Goal: Transaction & Acquisition: Purchase product/service

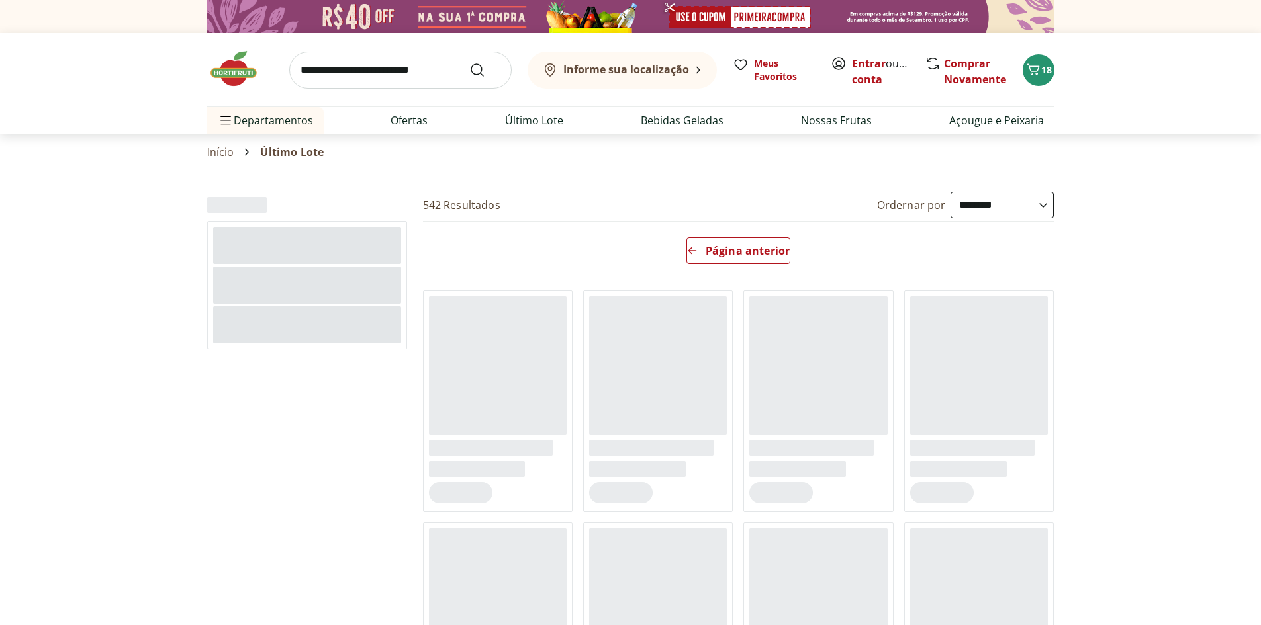
select select "**********"
click at [234, 67] on img at bounding box center [240, 69] width 66 height 40
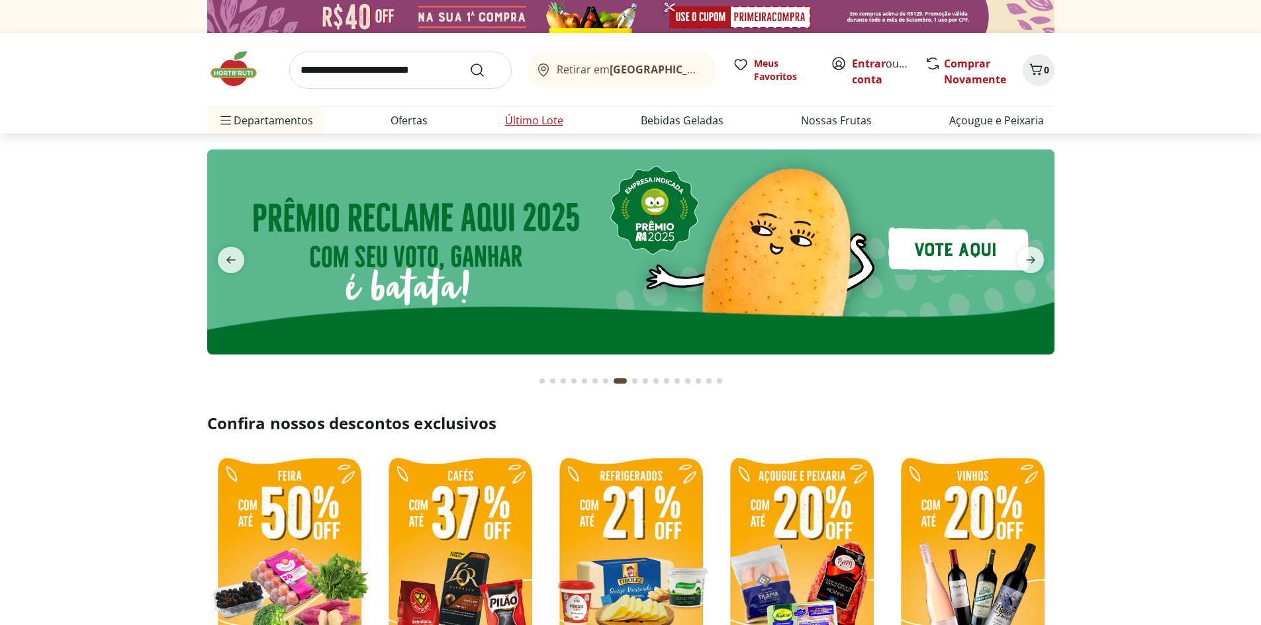
click at [510, 118] on link "Último Lote" at bounding box center [534, 120] width 58 height 16
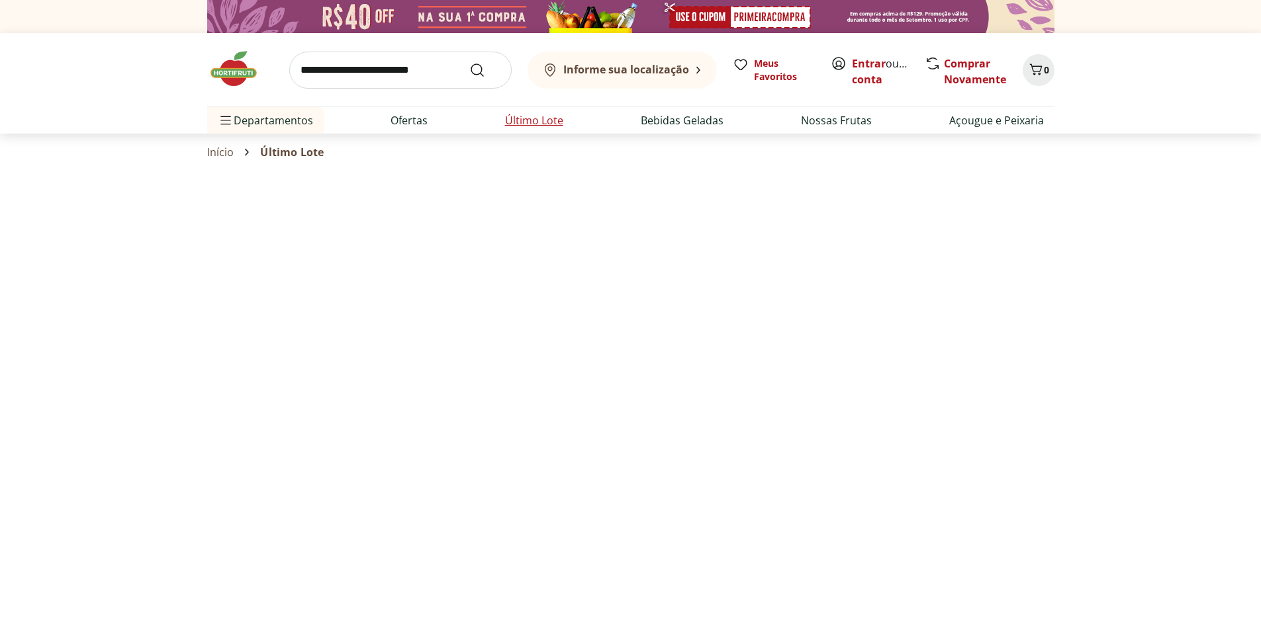
select select "**********"
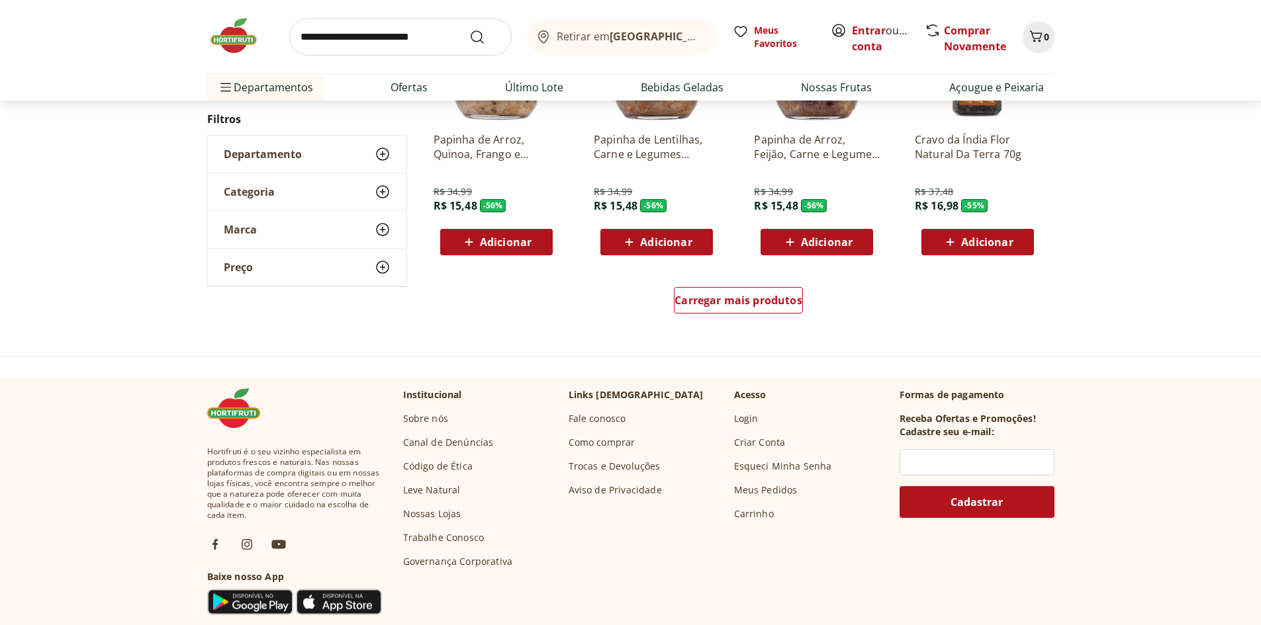
scroll to position [860, 0]
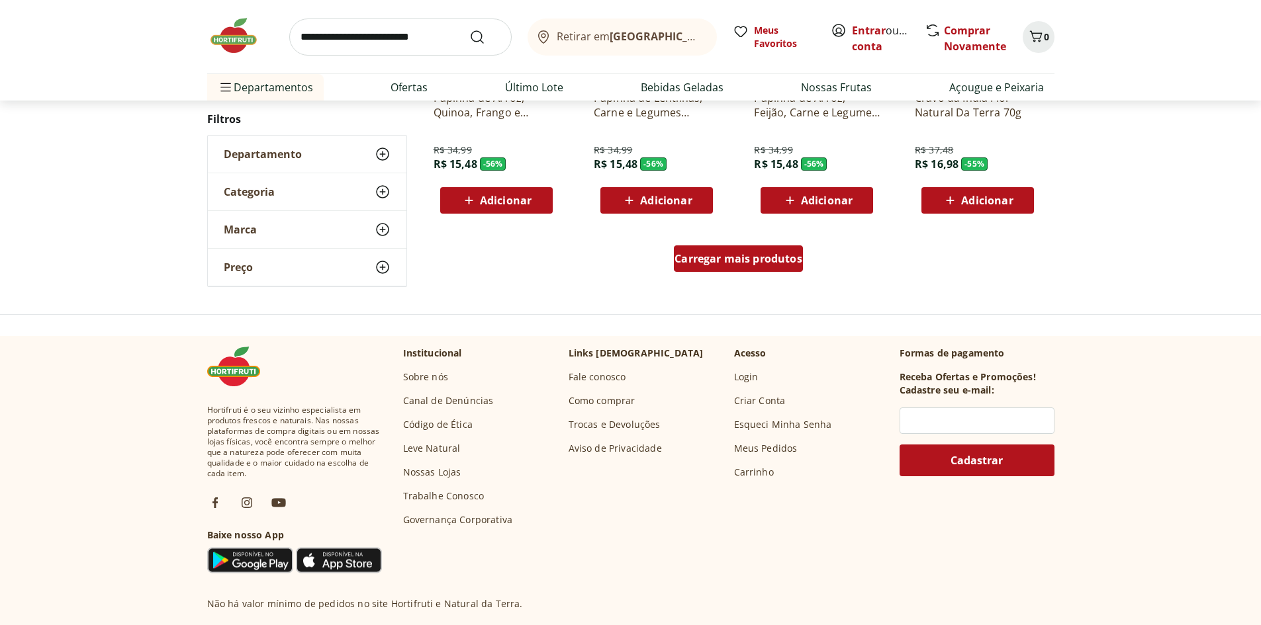
click at [719, 253] on span "Carregar mais produtos" at bounding box center [738, 258] width 128 height 11
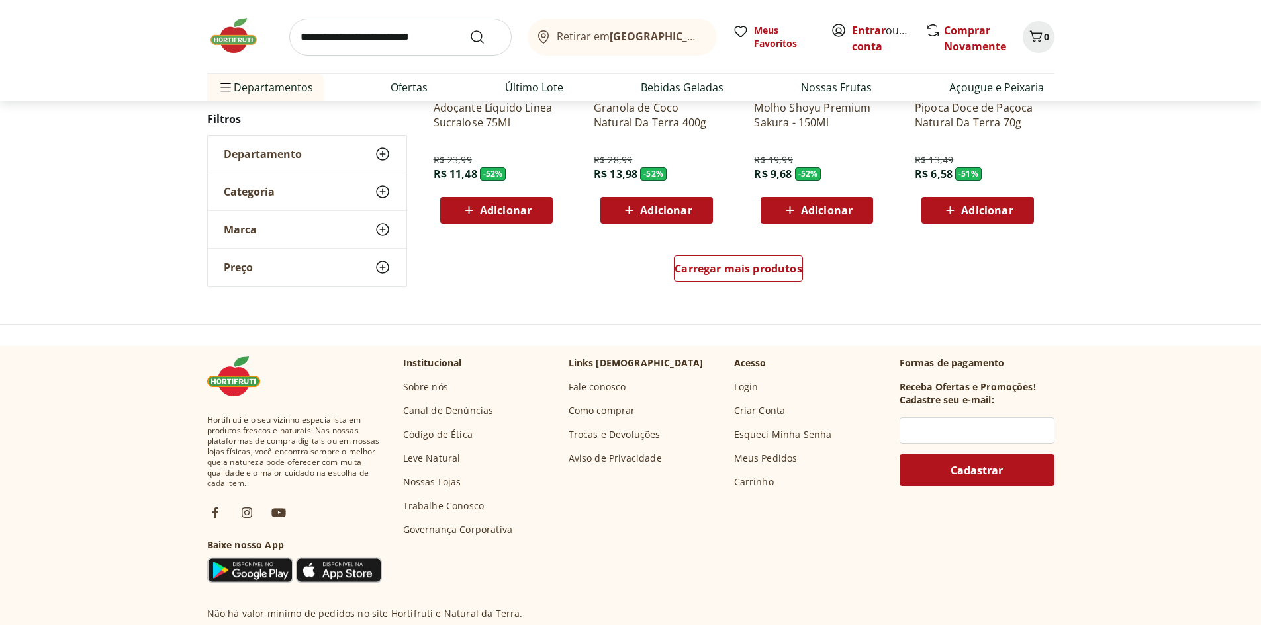
scroll to position [926, 0]
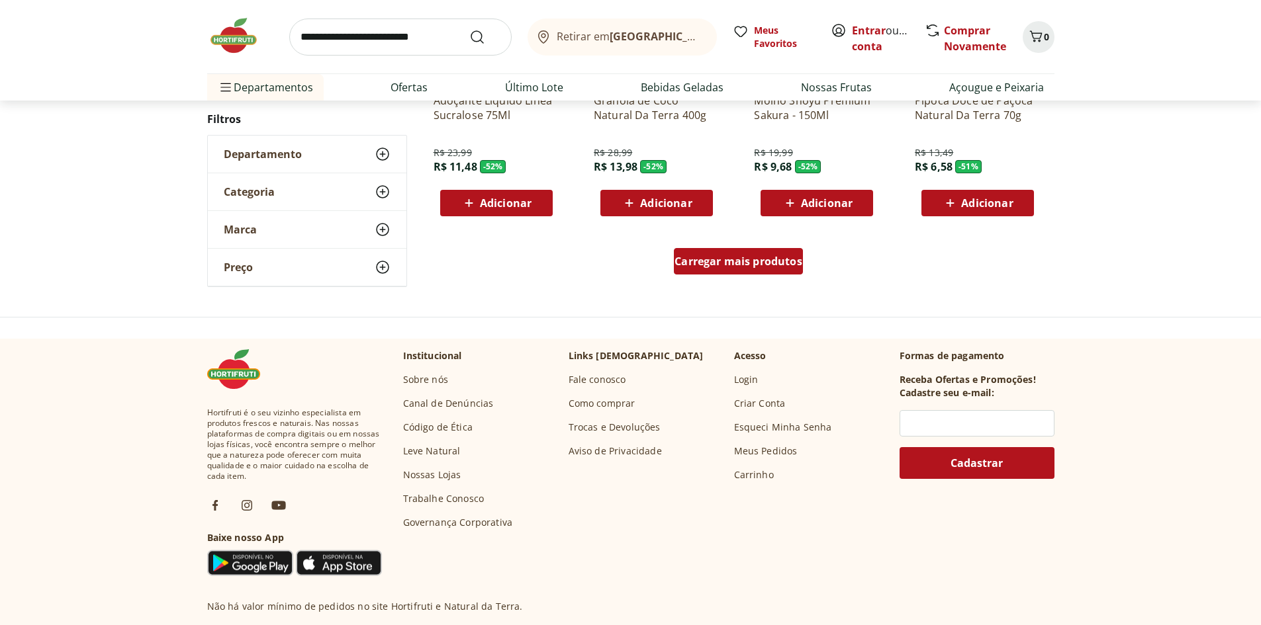
click at [747, 253] on div "Carregar mais produtos" at bounding box center [738, 261] width 129 height 26
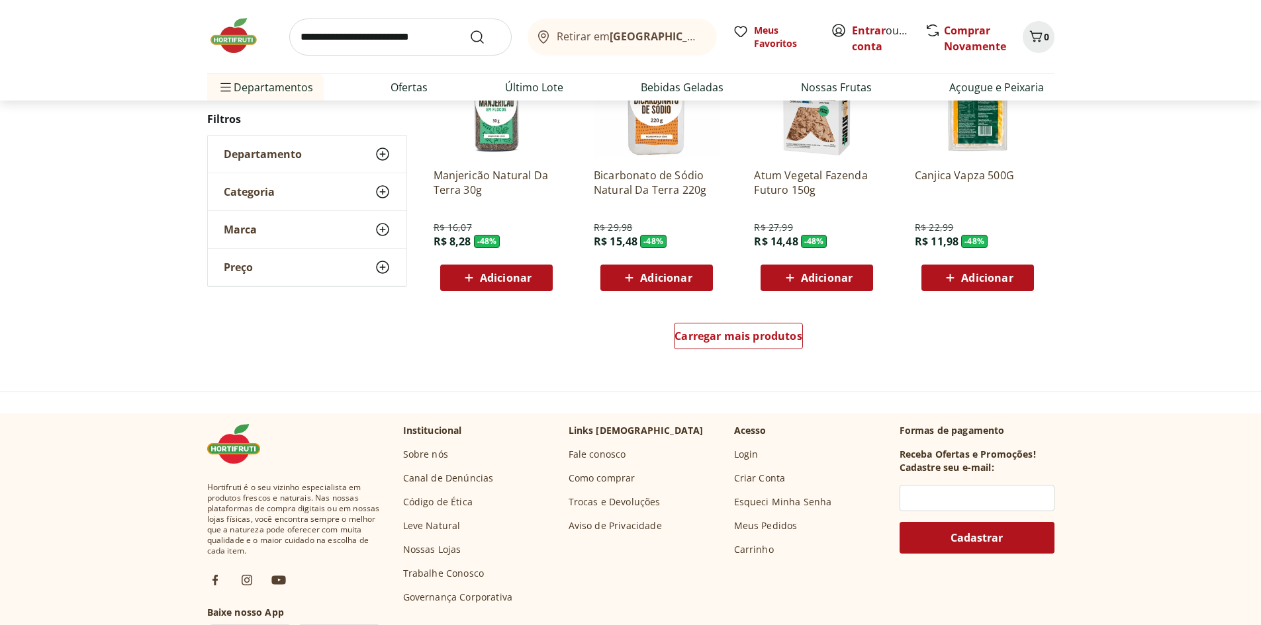
scroll to position [858, 0]
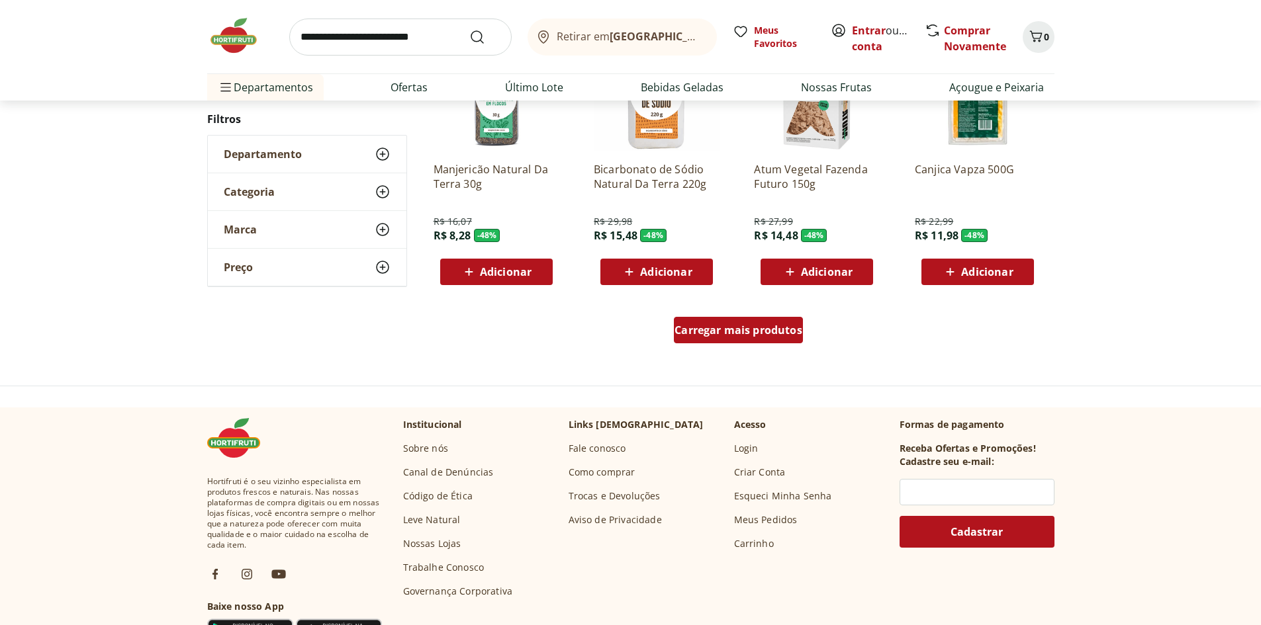
click at [770, 325] on span "Carregar mais produtos" at bounding box center [738, 330] width 128 height 11
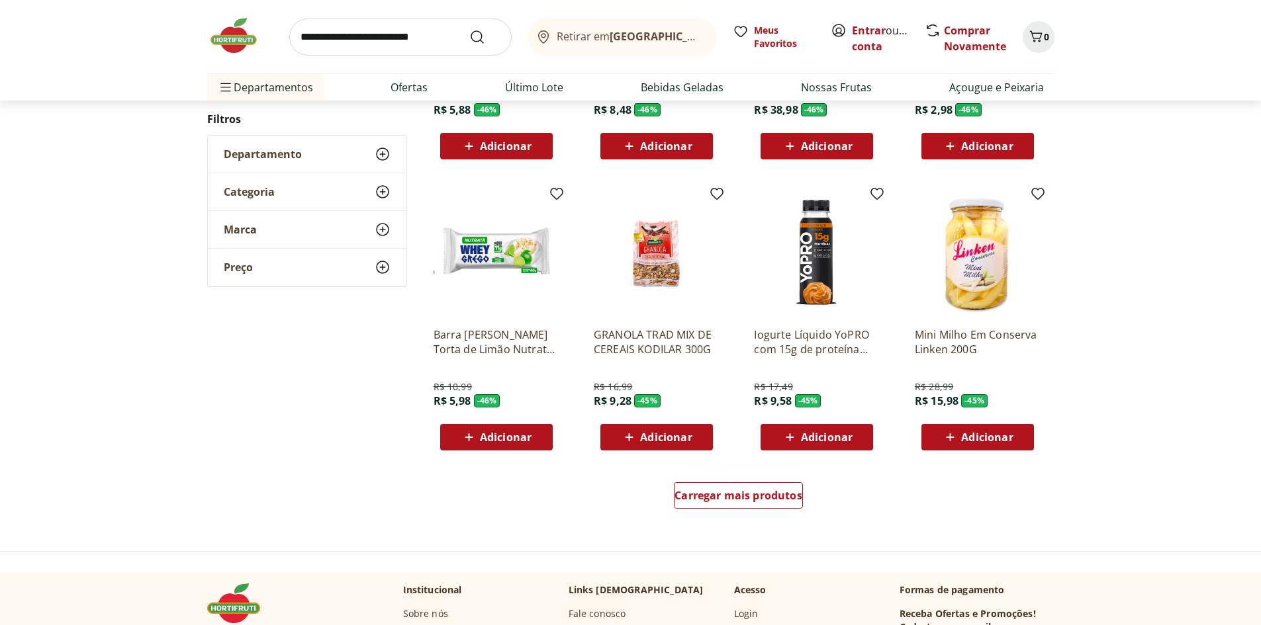
scroll to position [723, 0]
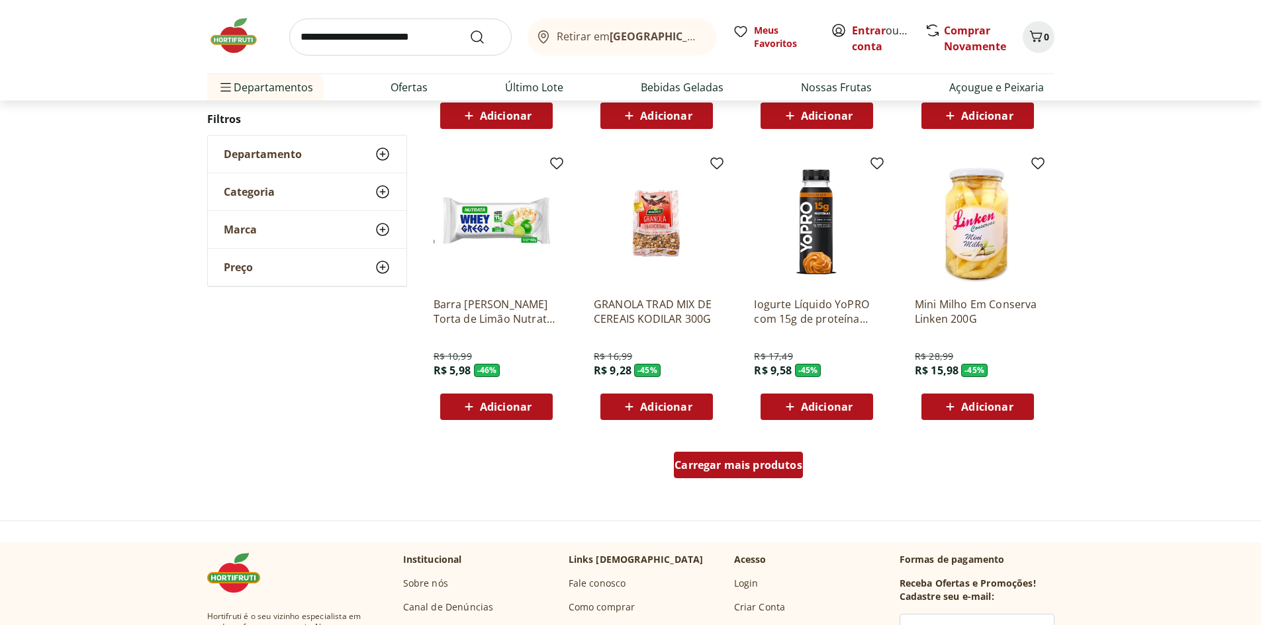
click at [707, 470] on span "Carregar mais produtos" at bounding box center [738, 465] width 128 height 11
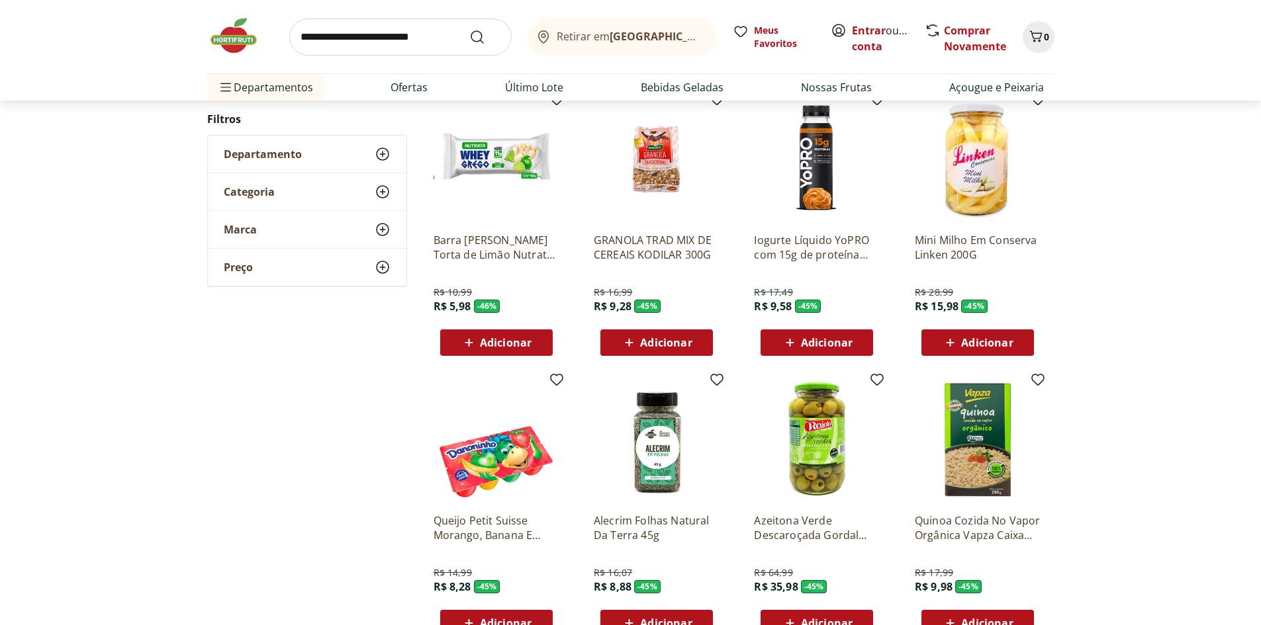
scroll to position [987, 0]
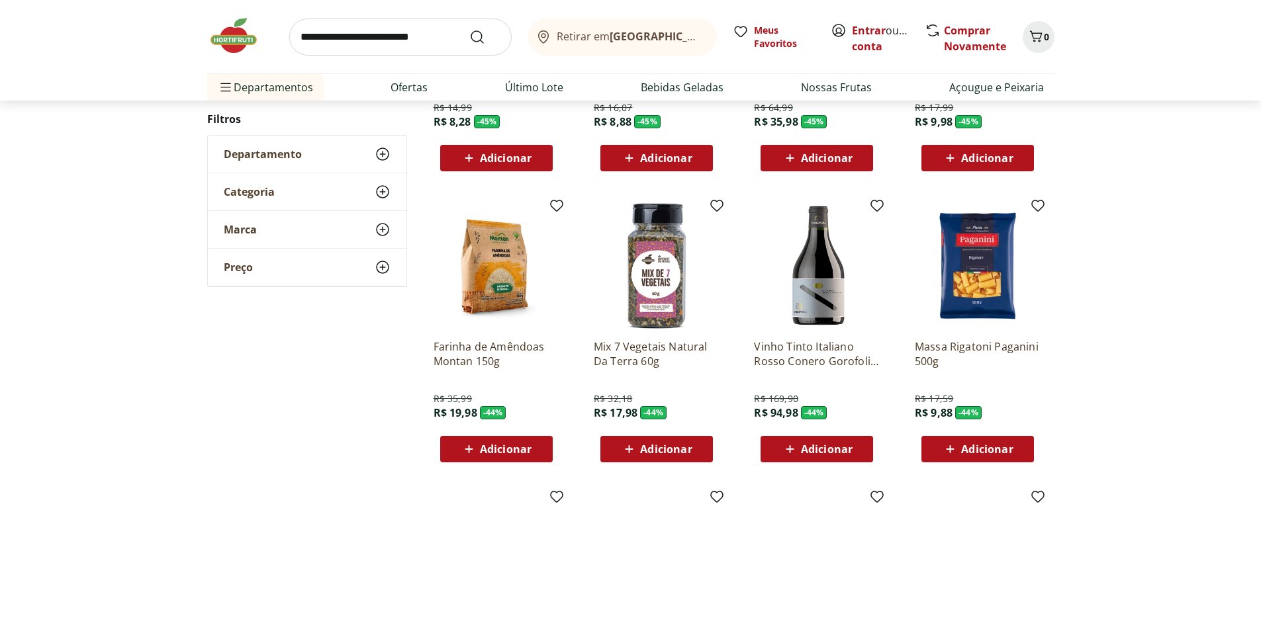
scroll to position [720, 0]
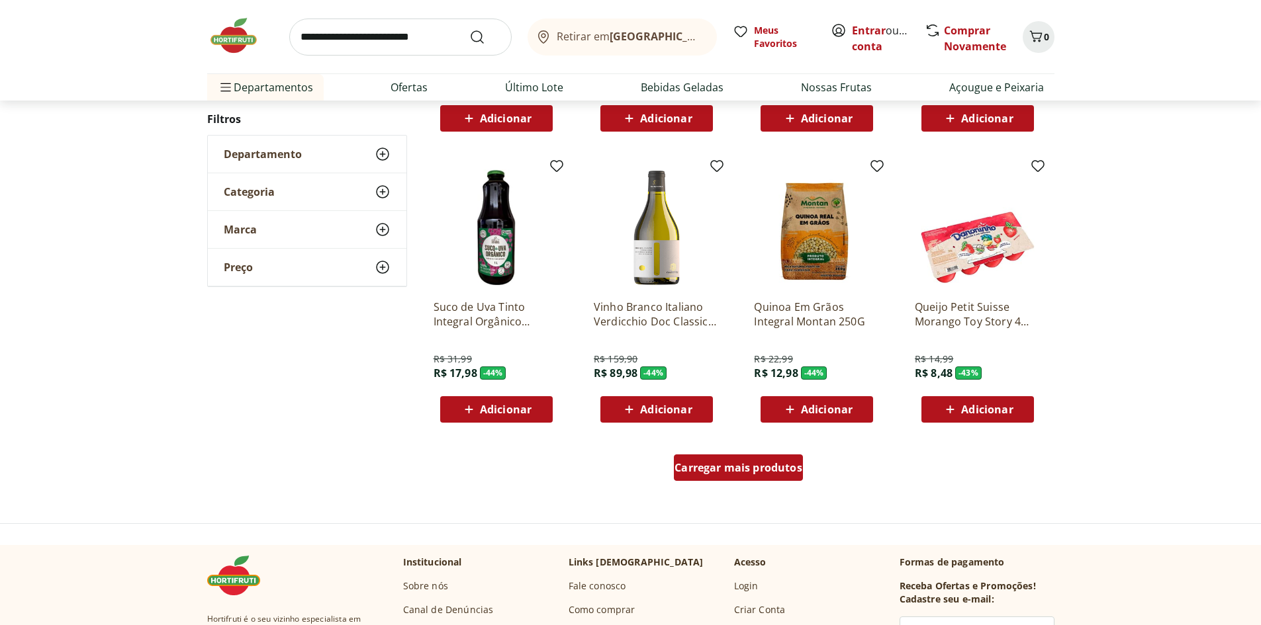
click at [785, 471] on span "Carregar mais produtos" at bounding box center [738, 468] width 128 height 11
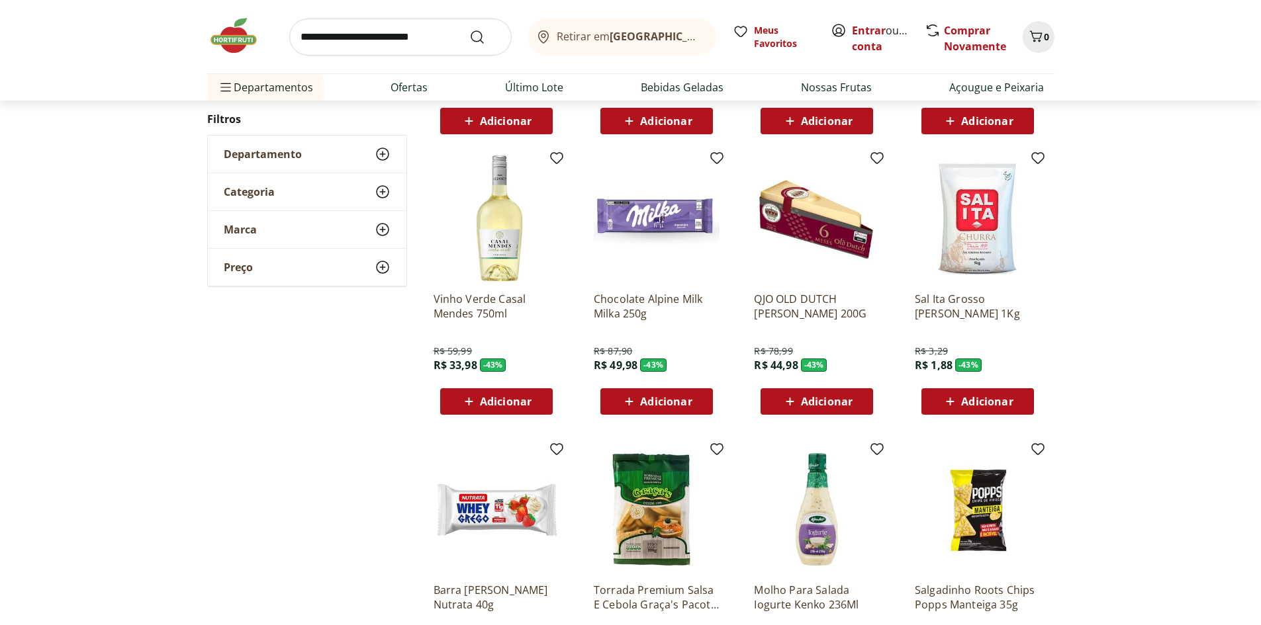
scroll to position [1051, 0]
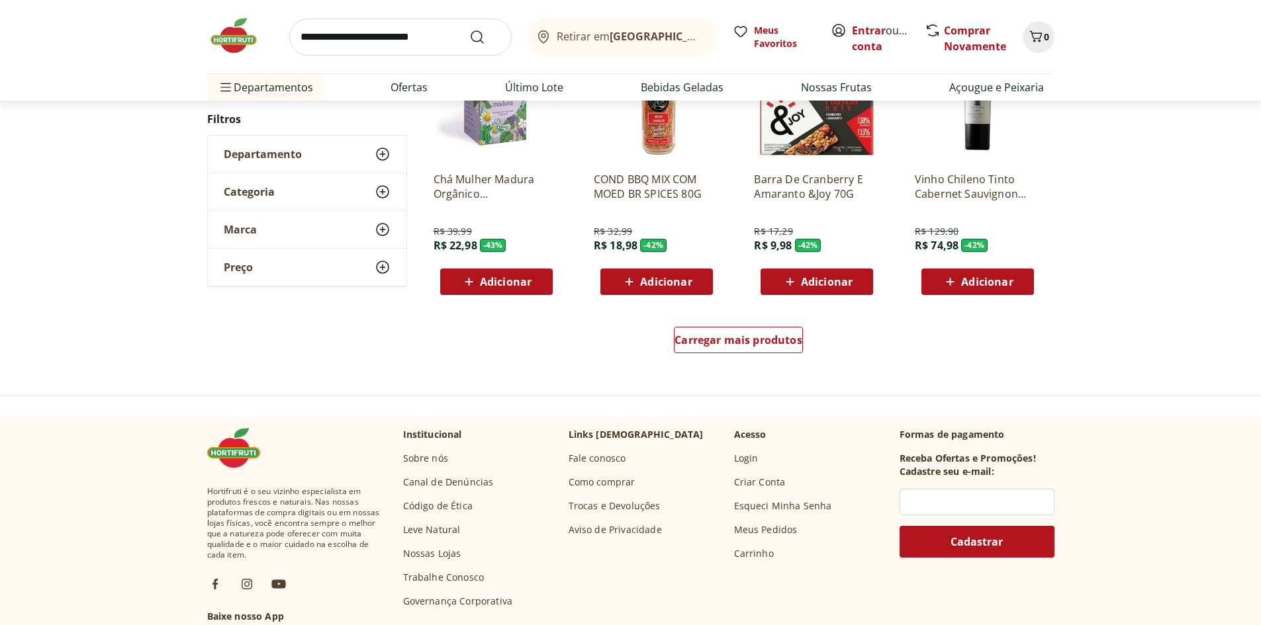
scroll to position [850, 0]
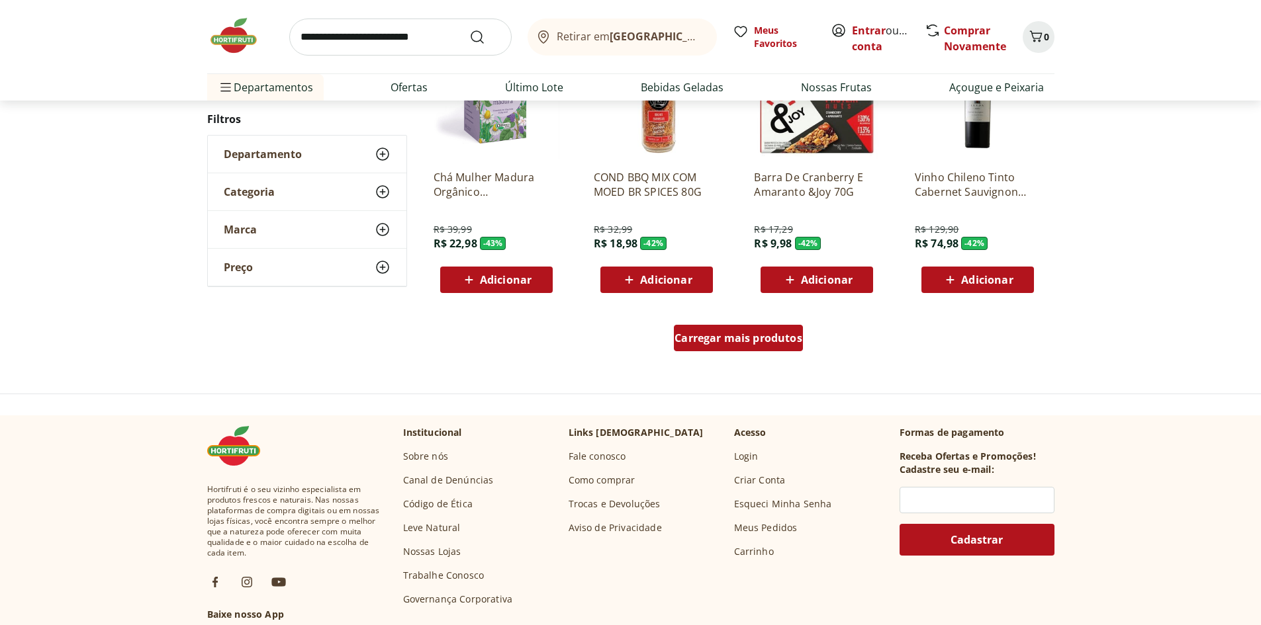
click at [774, 349] on div "Carregar mais produtos" at bounding box center [738, 338] width 129 height 26
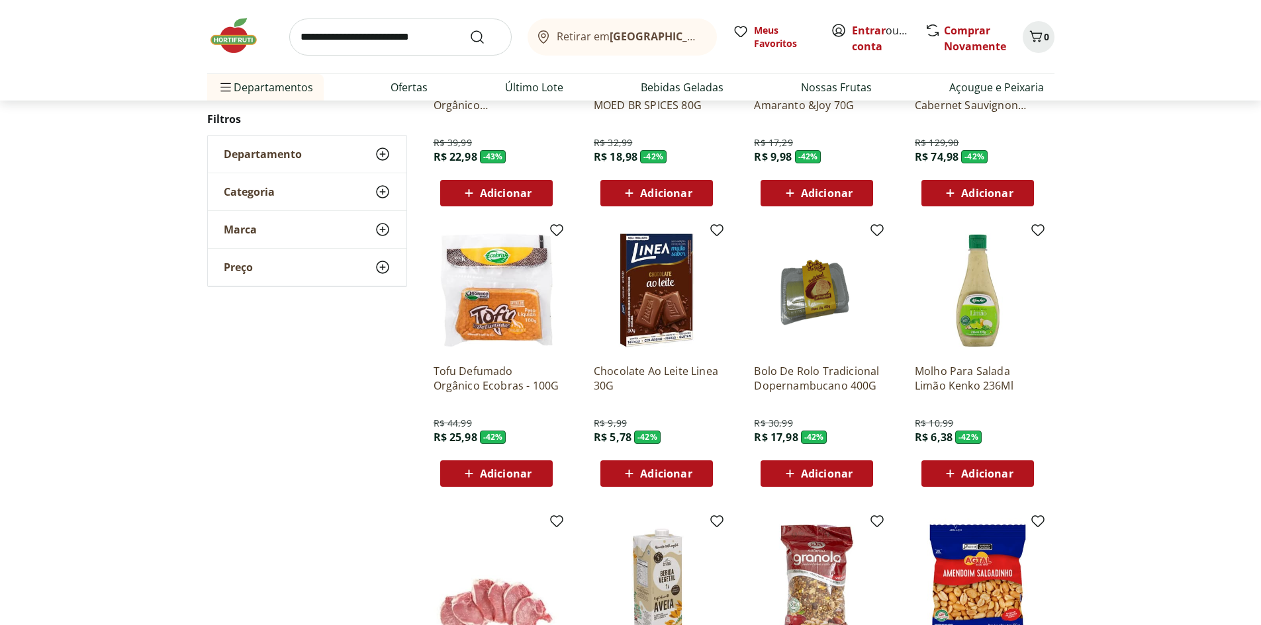
scroll to position [1114, 0]
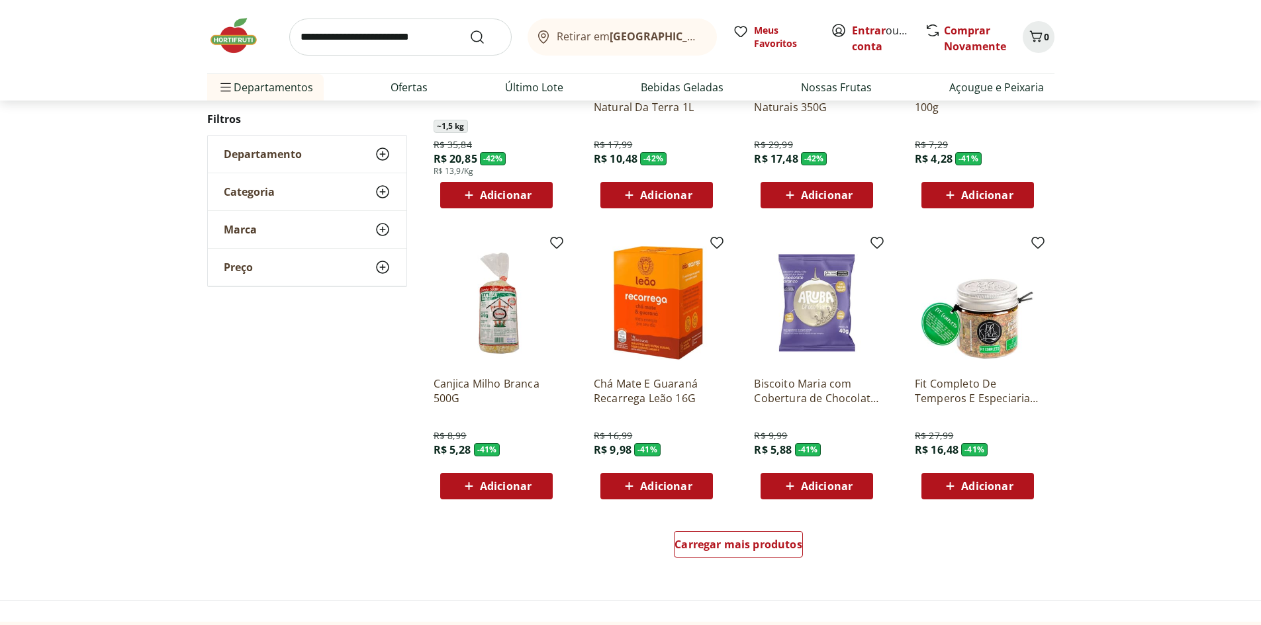
scroll to position [648, 0]
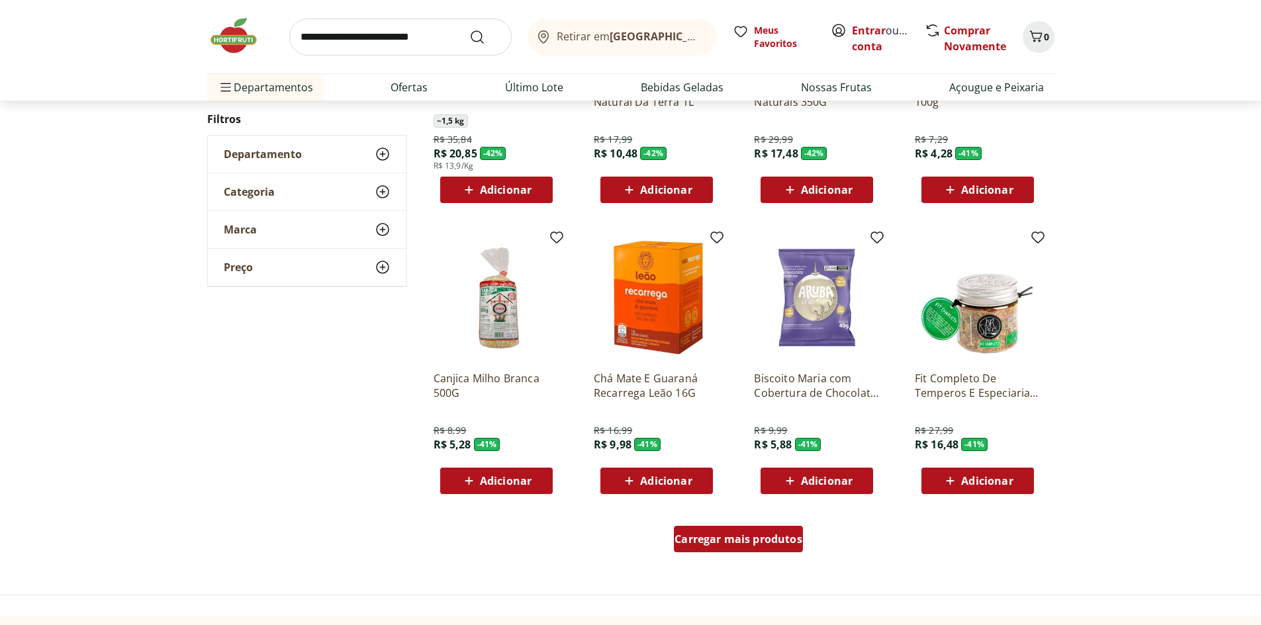
click at [772, 541] on span "Carregar mais produtos" at bounding box center [738, 539] width 128 height 11
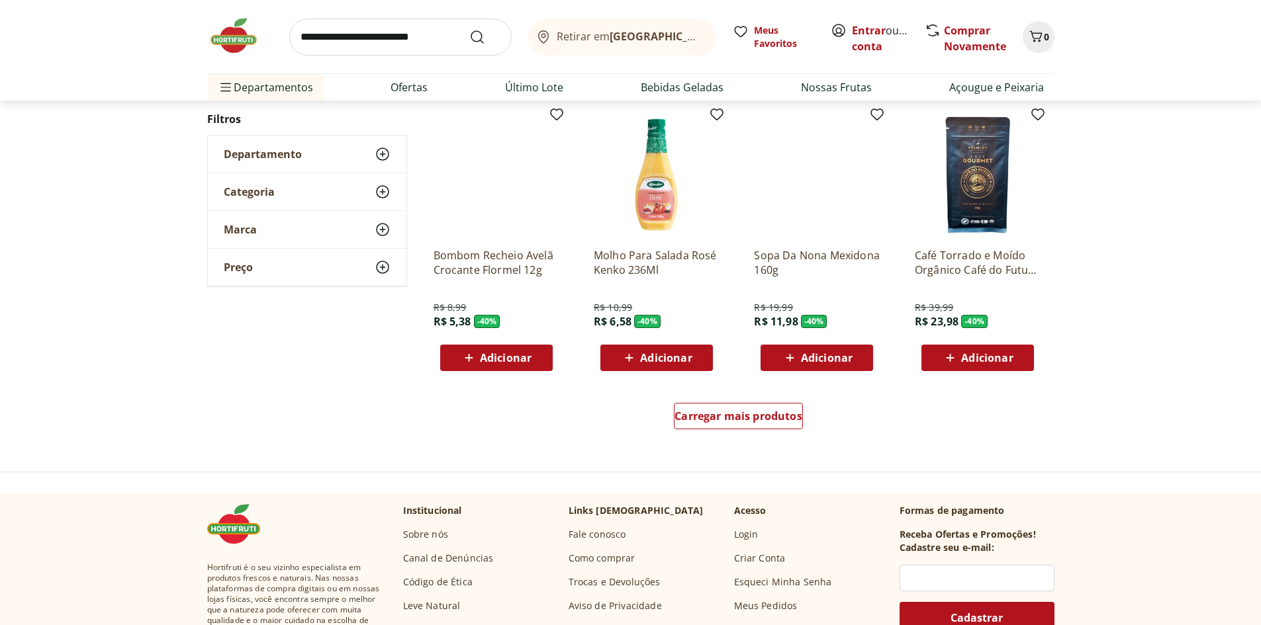
scroll to position [778, 0]
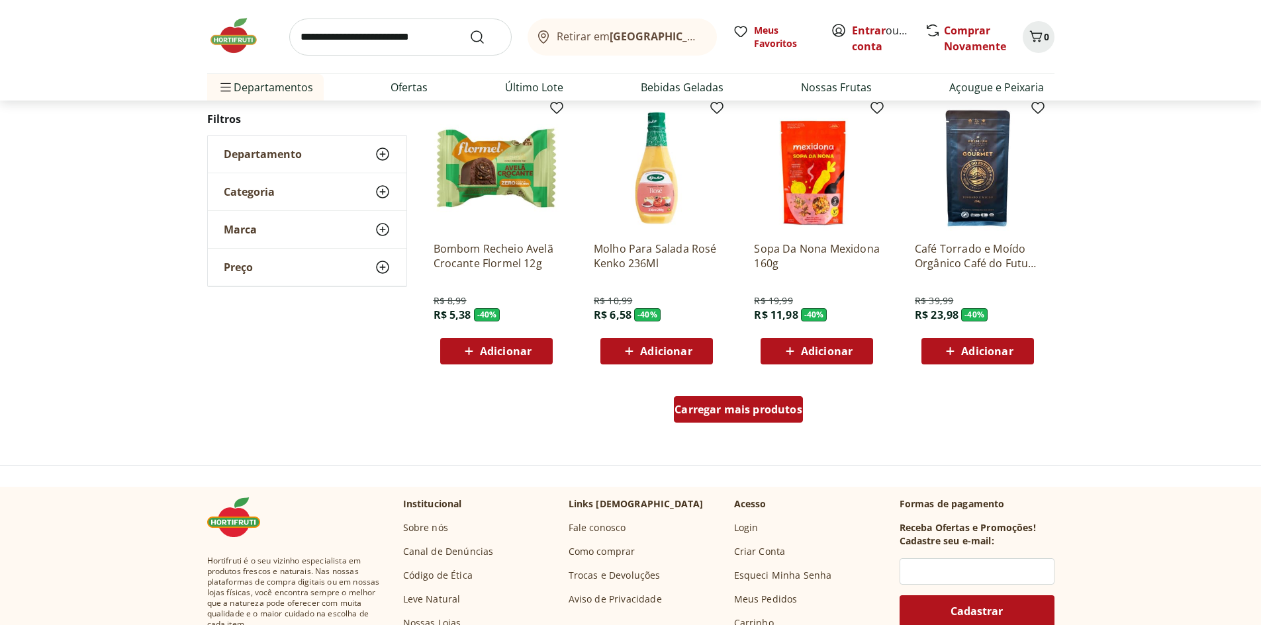
click at [748, 412] on span "Carregar mais produtos" at bounding box center [738, 409] width 128 height 11
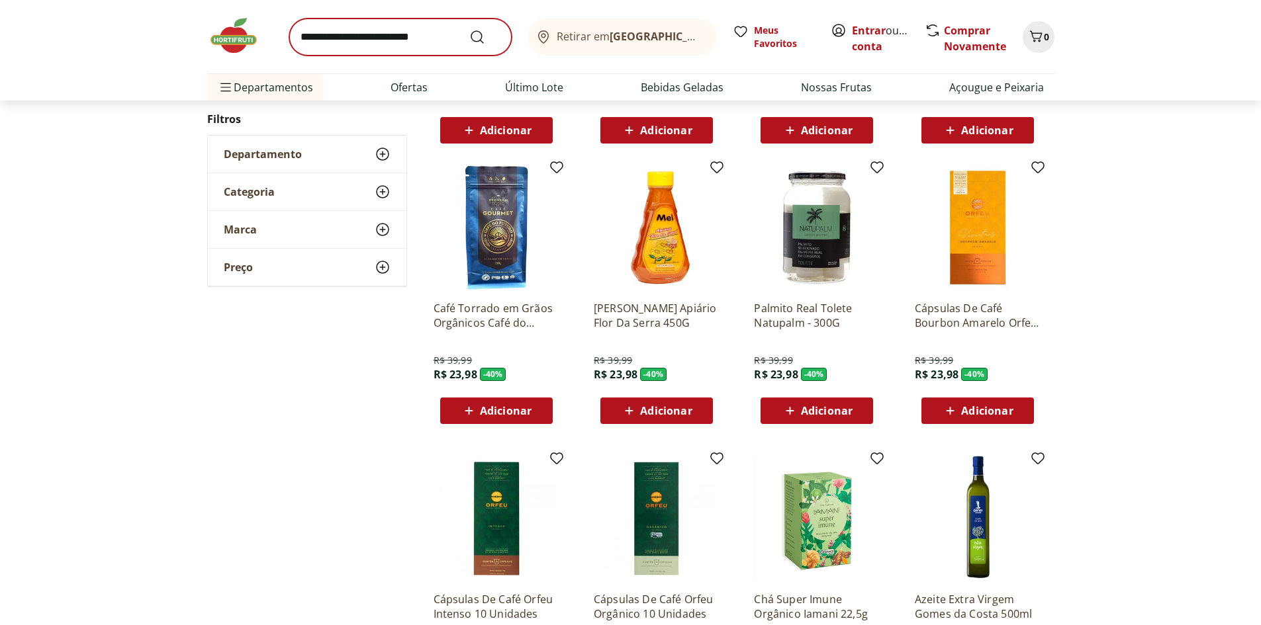
scroll to position [977, 0]
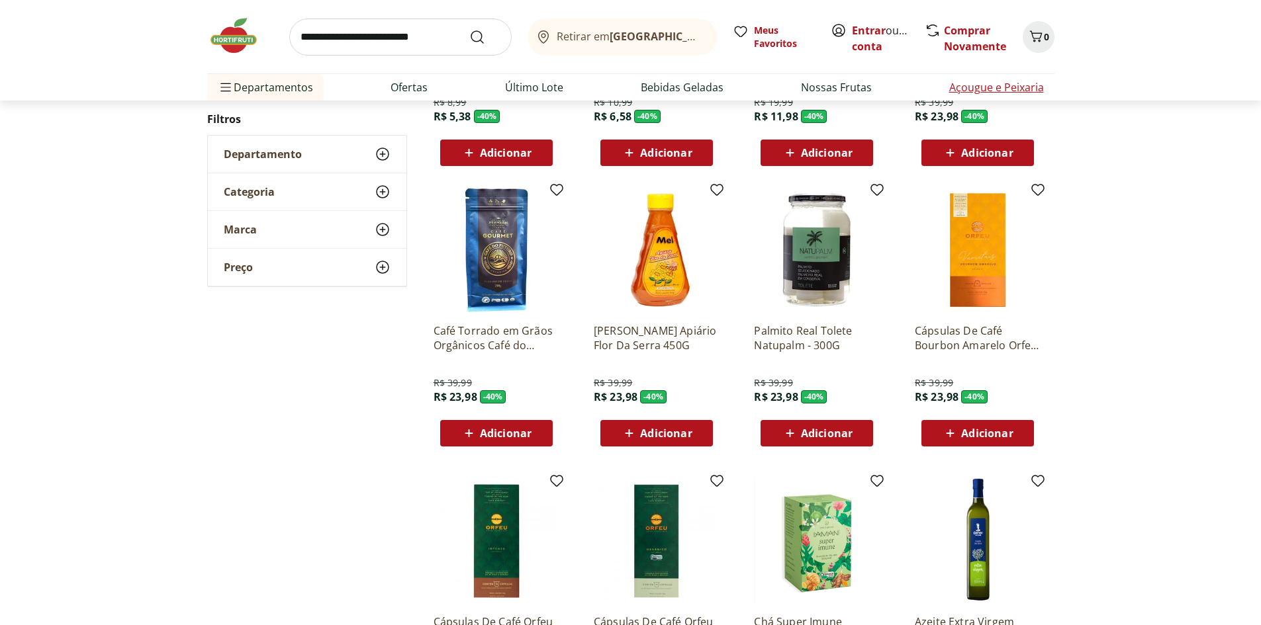
click at [994, 87] on link "Açougue e Peixaria" at bounding box center [996, 87] width 95 height 16
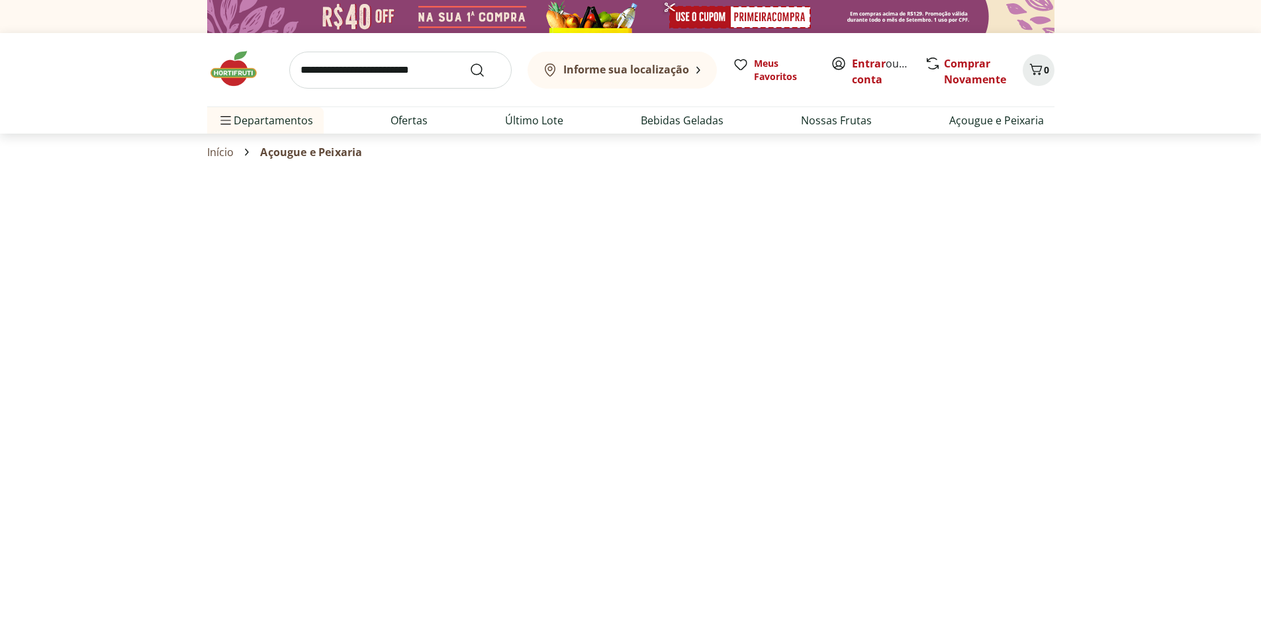
select select "**********"
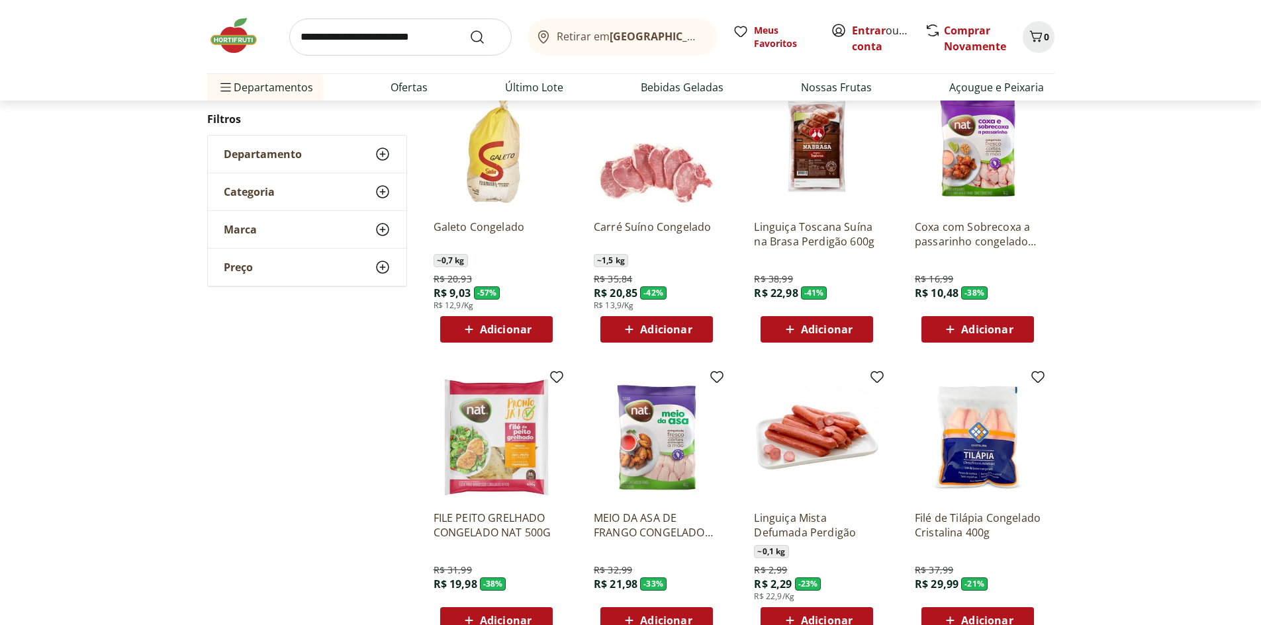
scroll to position [199, 0]
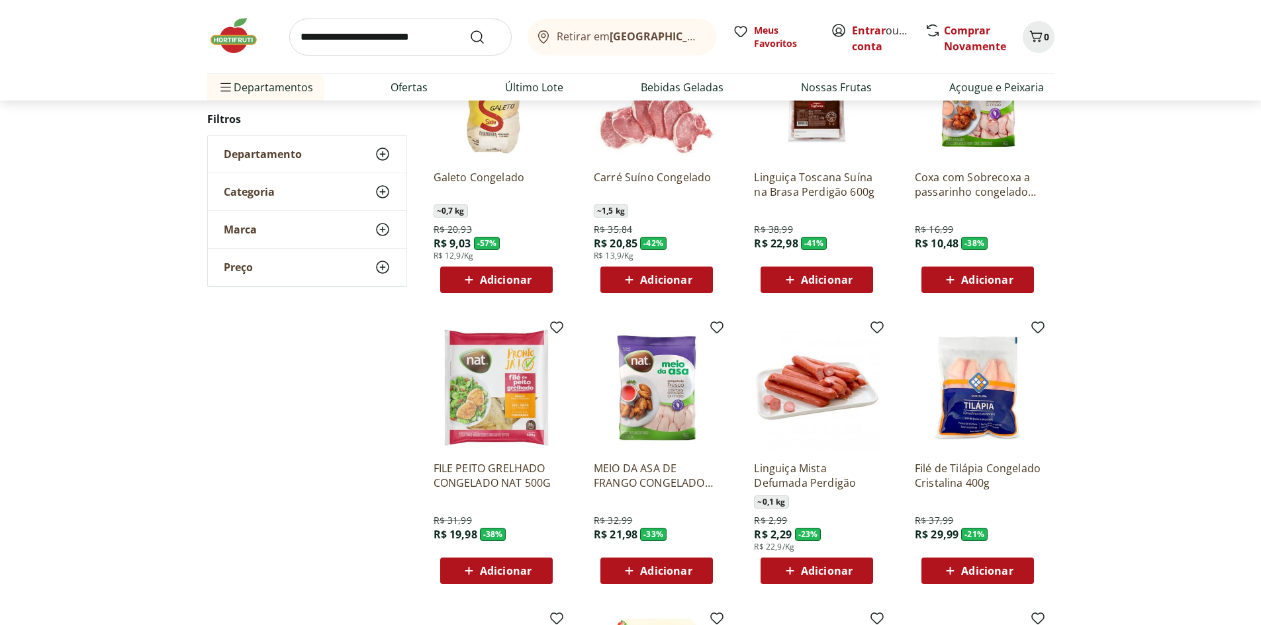
click at [478, 387] on img at bounding box center [496, 388] width 126 height 126
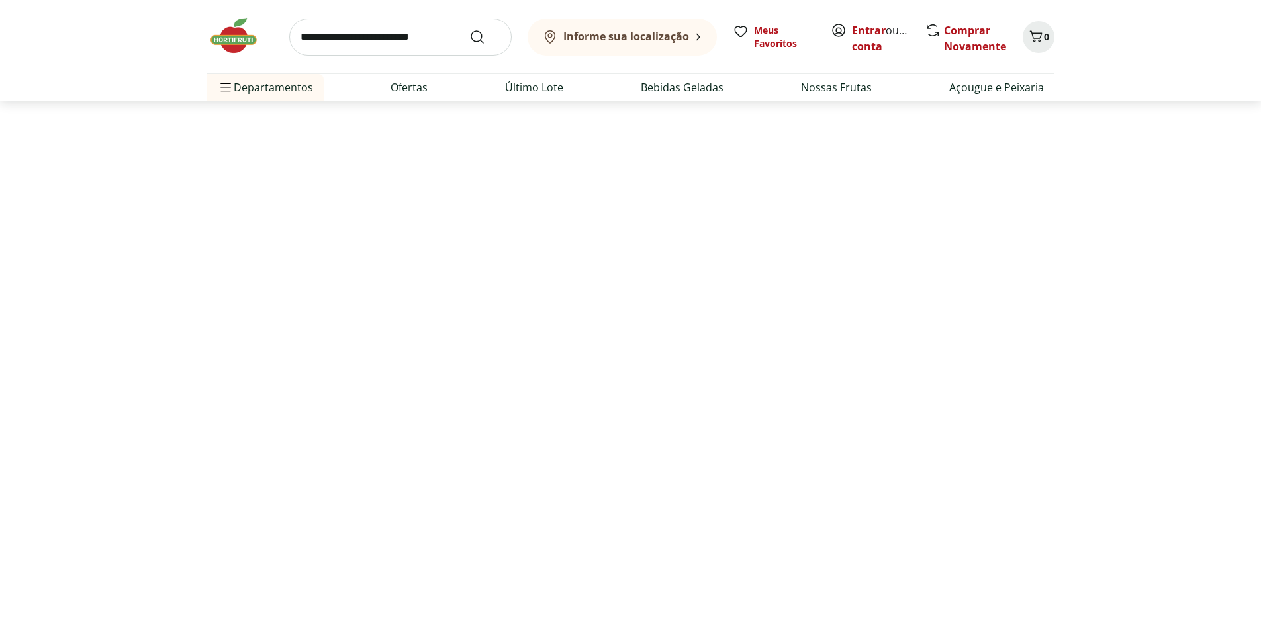
select select "**********"
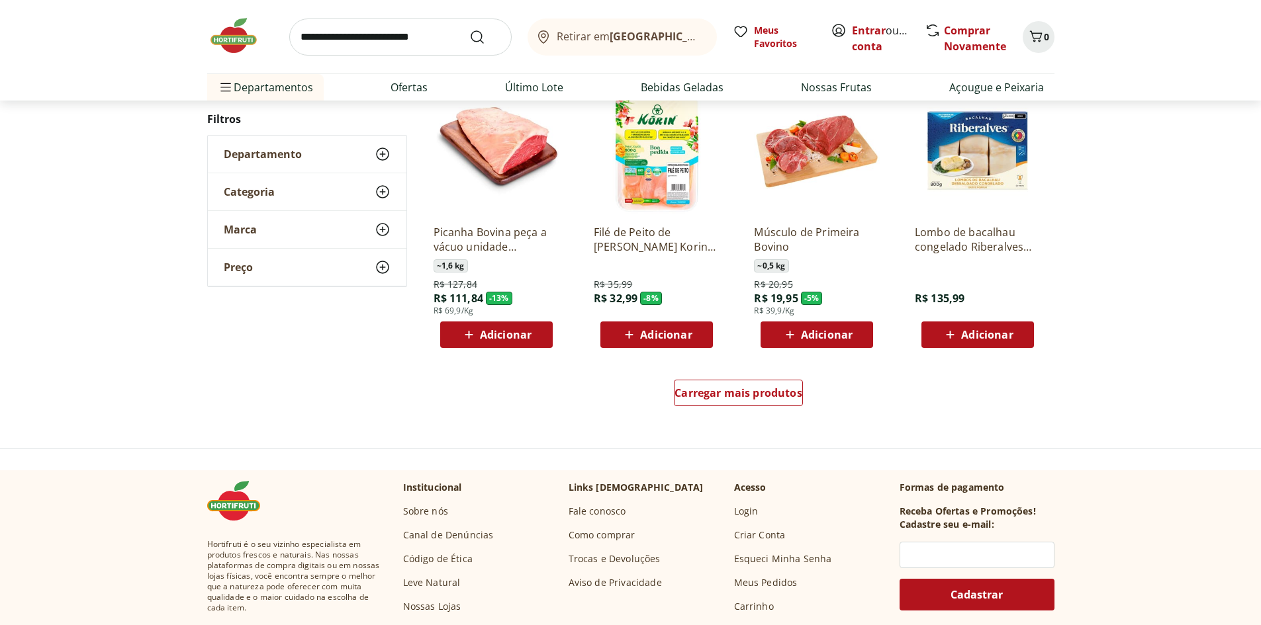
scroll to position [728, 0]
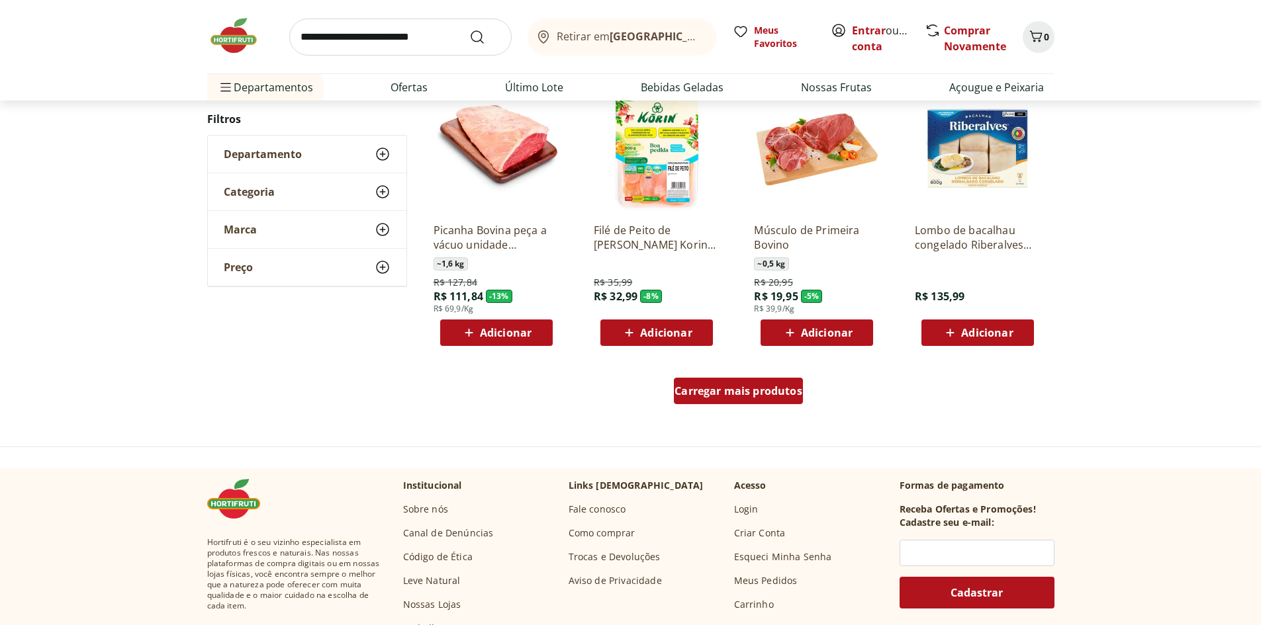
click at [752, 398] on div "Carregar mais produtos" at bounding box center [738, 391] width 129 height 26
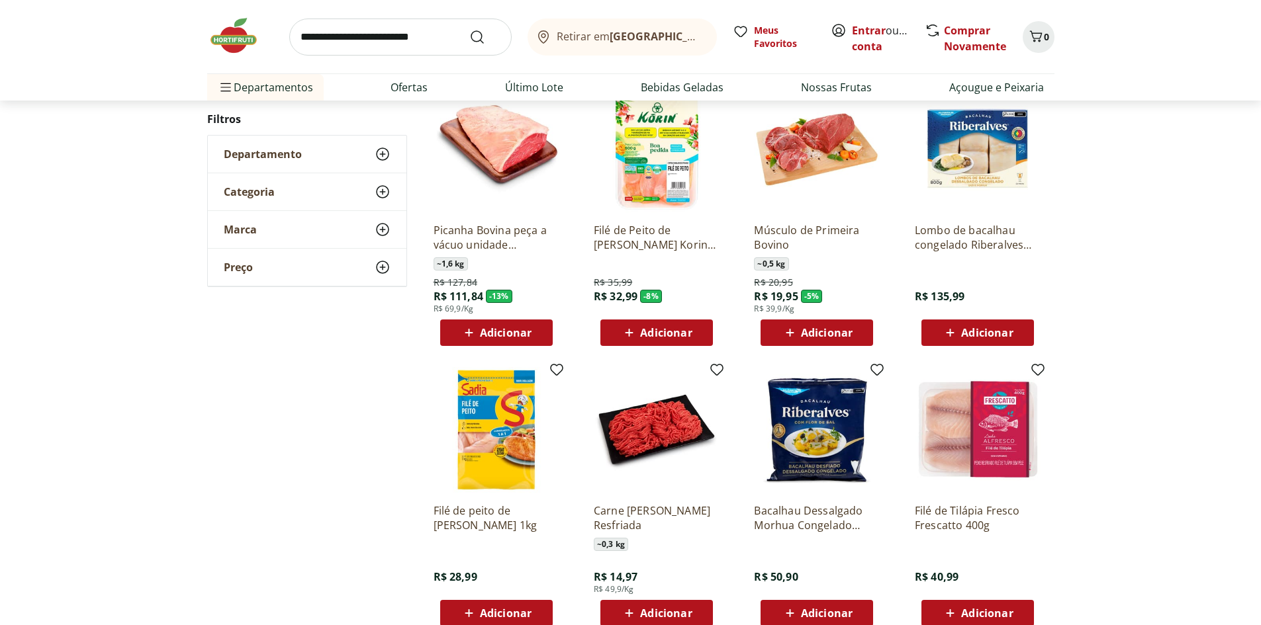
scroll to position [926, 0]
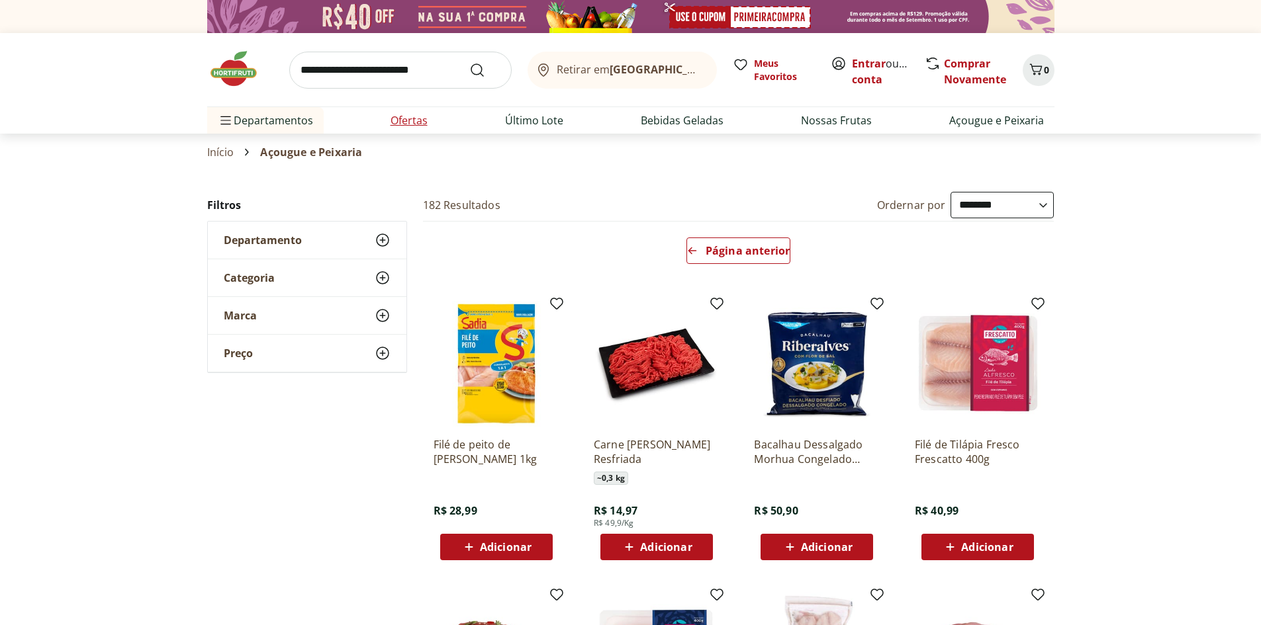
click at [390, 124] on link "Ofertas" at bounding box center [408, 120] width 37 height 16
select select "**********"
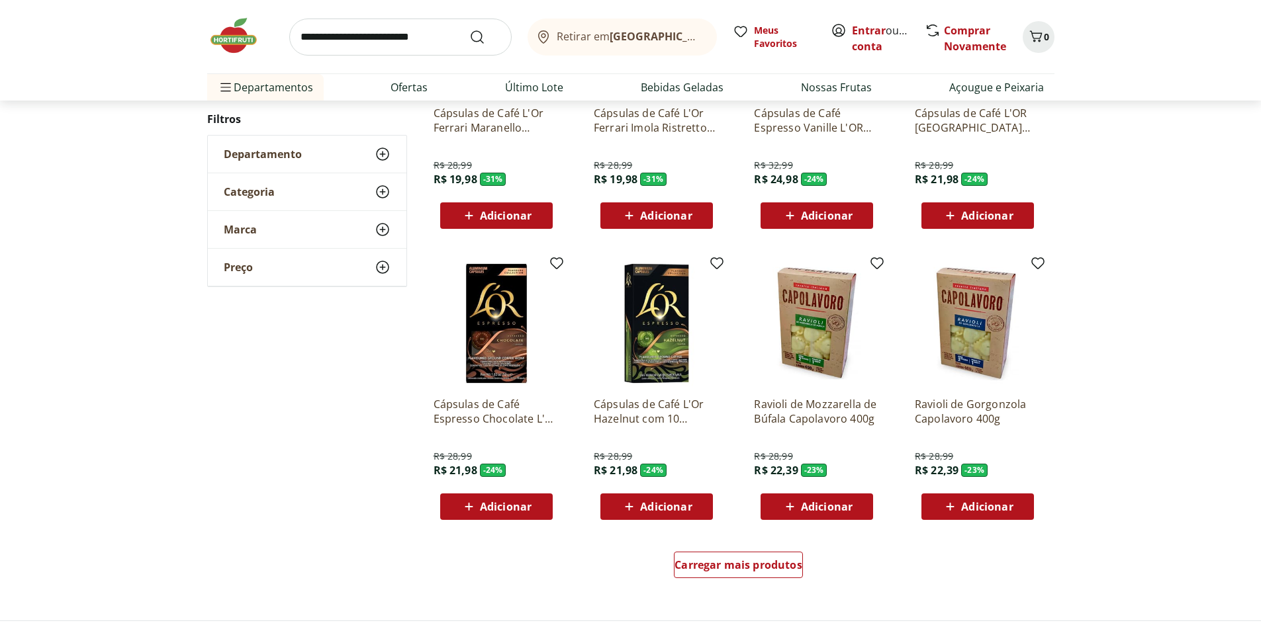
scroll to position [662, 0]
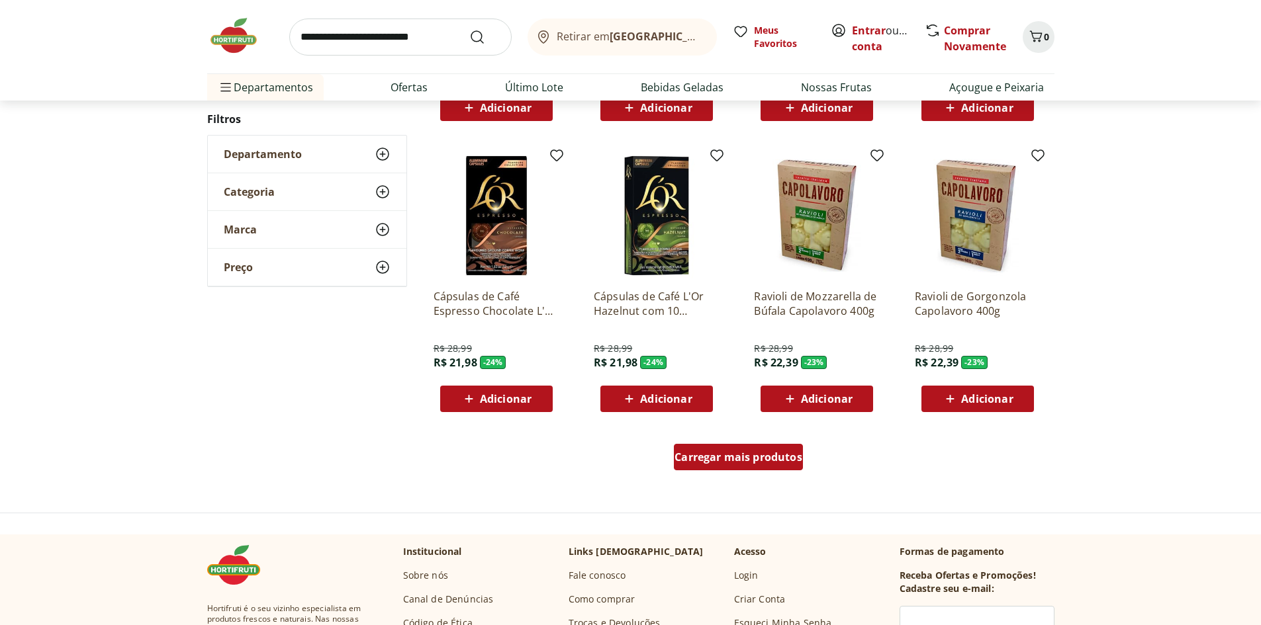
click at [762, 462] on span "Carregar mais produtos" at bounding box center [738, 457] width 128 height 11
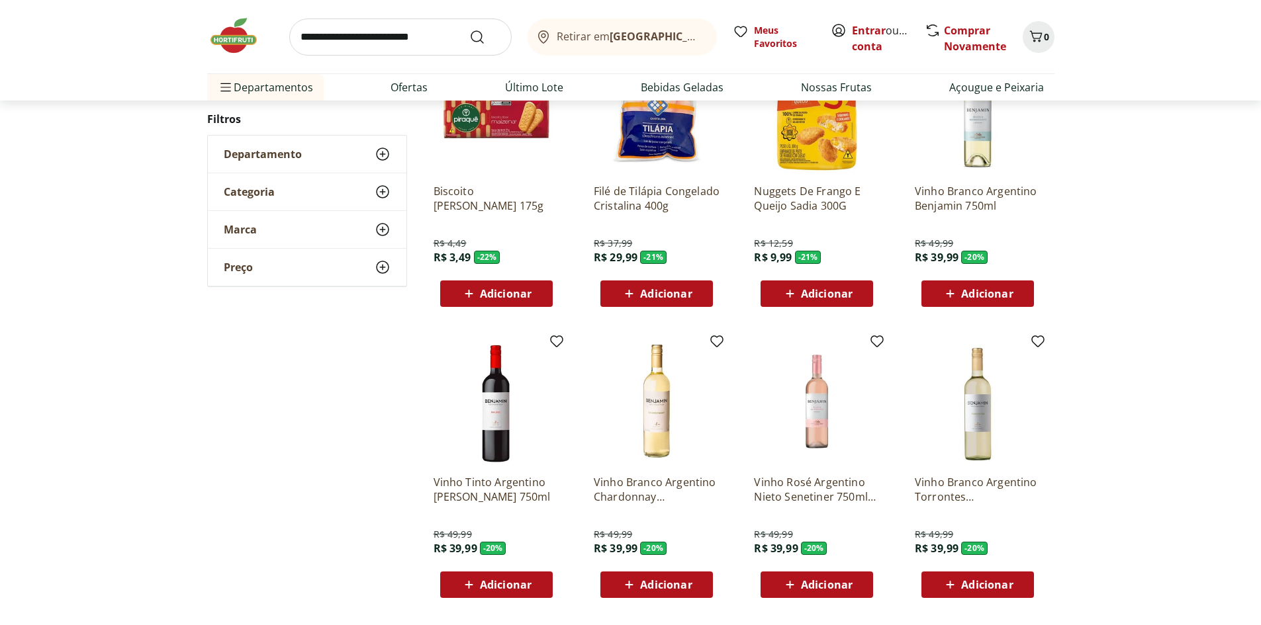
scroll to position [1059, 0]
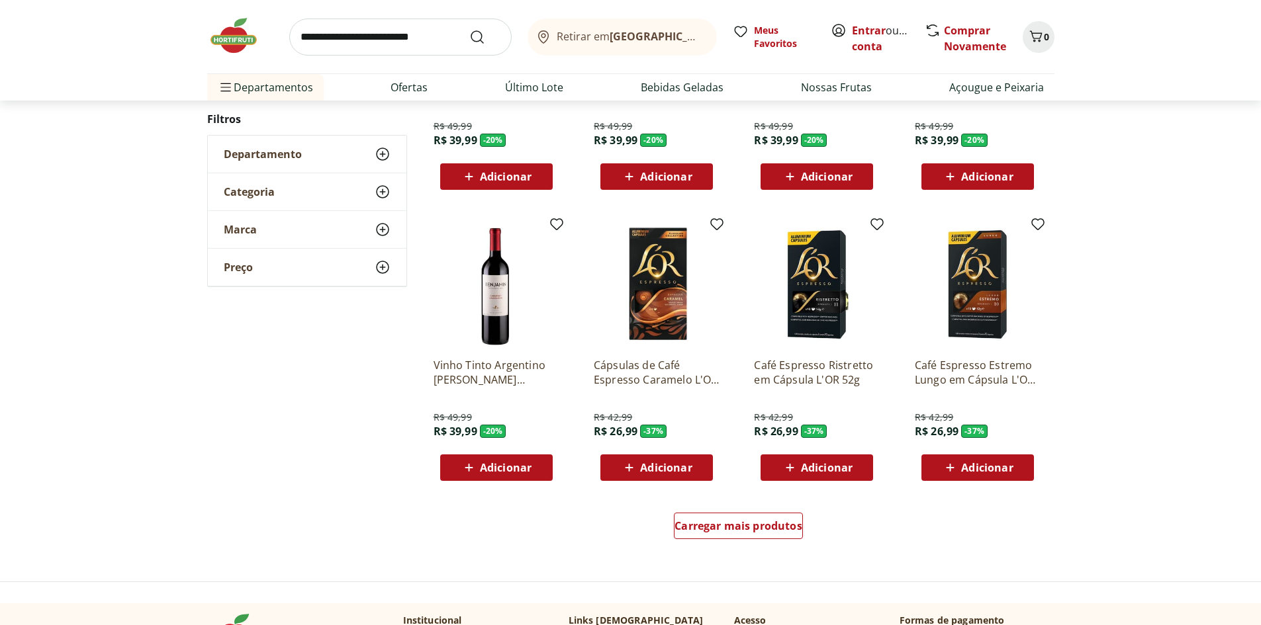
scroll to position [926, 0]
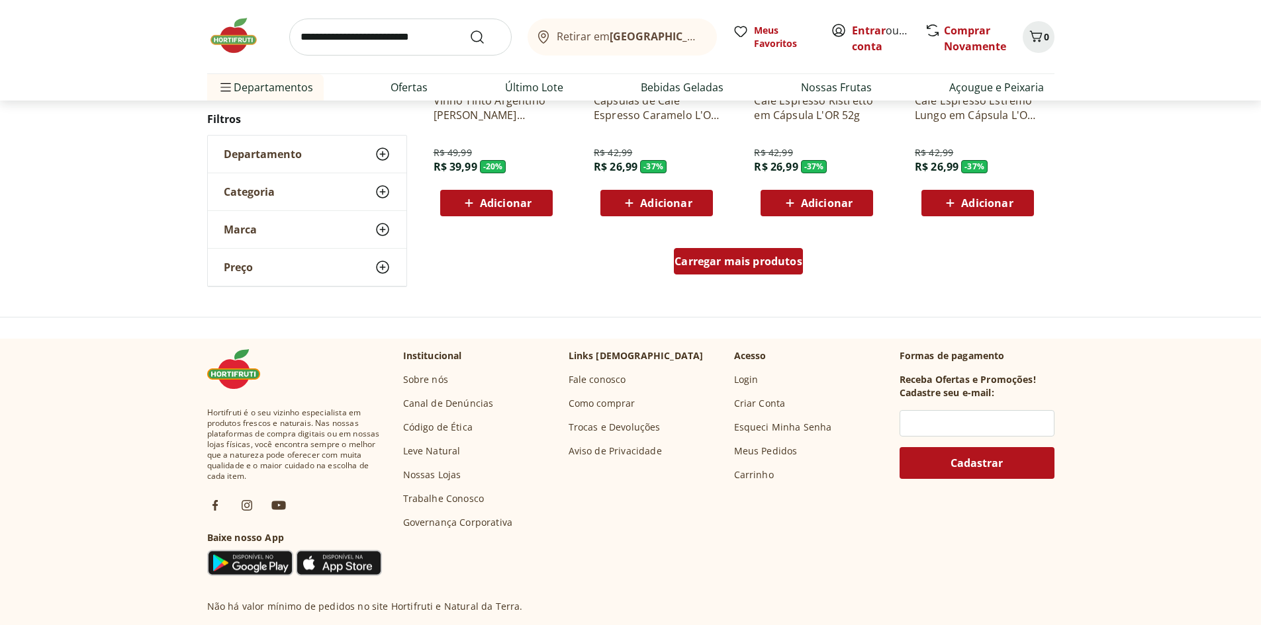
click at [711, 267] on span "Carregar mais produtos" at bounding box center [738, 261] width 128 height 11
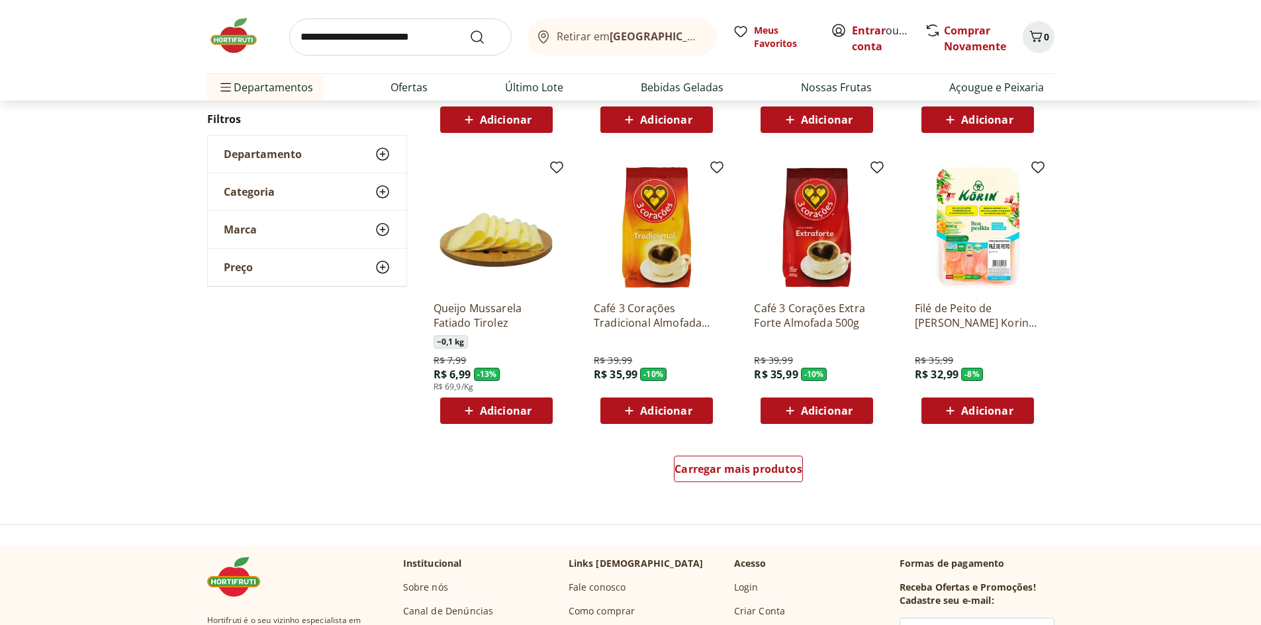
scroll to position [725, 0]
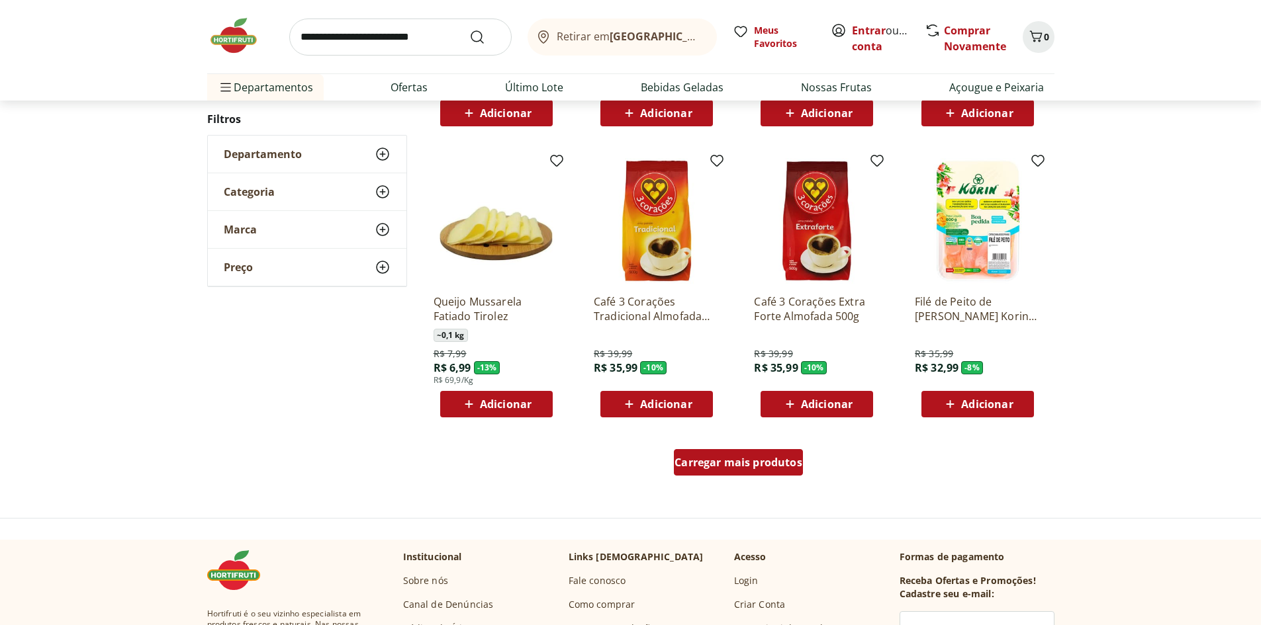
click at [731, 466] on span "Carregar mais produtos" at bounding box center [738, 462] width 128 height 11
